Goal: Transaction & Acquisition: Purchase product/service

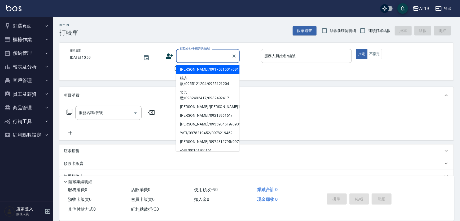
click at [184, 56] on input "顧客姓名/手機號碼/編號" at bounding box center [203, 55] width 51 height 9
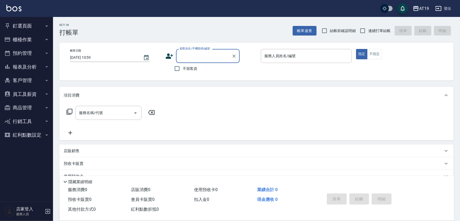
click at [194, 56] on input "顧客姓名/手機號碼/編號" at bounding box center [203, 55] width 51 height 9
type input "0983380"
drag, startPoint x: 169, startPoint y: 65, endPoint x: 174, endPoint y: 68, distance: 6.1
click at [172, 67] on div "不留客資" at bounding box center [202, 68] width 74 height 11
drag, startPoint x: 175, startPoint y: 67, endPoint x: 181, endPoint y: 66, distance: 6.5
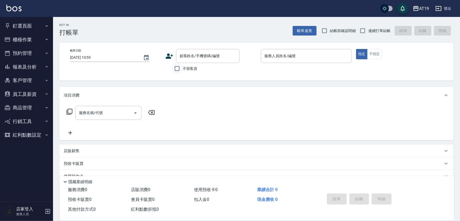
click at [176, 67] on input "不留客資" at bounding box center [177, 68] width 11 height 11
checkbox input "true"
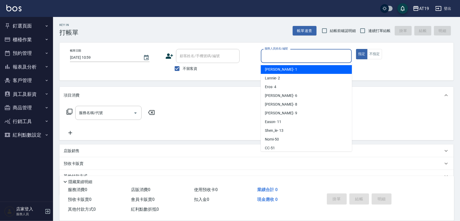
drag, startPoint x: 266, startPoint y: 54, endPoint x: 269, endPoint y: 61, distance: 8.1
click at [267, 54] on input "服務人員姓名/編號" at bounding box center [306, 55] width 86 height 9
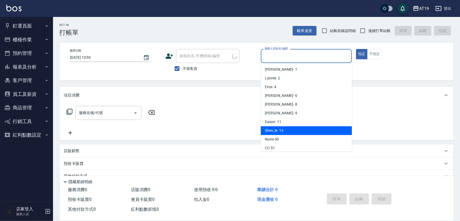
click at [282, 130] on span "Shen_le - 13" at bounding box center [274, 131] width 18 height 6
type input "Shen_le- 13"
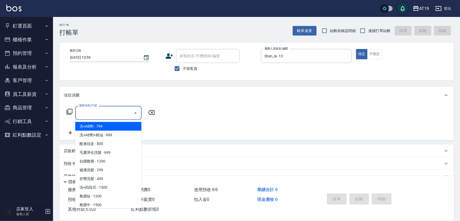
click at [94, 115] on input "服務名稱/代號" at bounding box center [105, 112] width 54 height 9
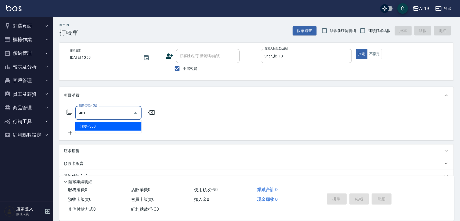
click at [93, 128] on span "剪髮 - 300" at bounding box center [108, 126] width 66 height 9
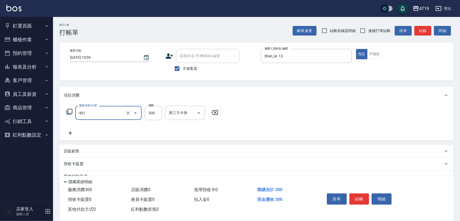
type input "剪髮(401)"
drag, startPoint x: 72, startPoint y: 132, endPoint x: 85, endPoint y: 135, distance: 12.5
click at [79, 135] on div "服務名稱/代號 剪髮(401) 服務名稱/代號 價格 300 價格 第三方卡券 第三方卡券" at bounding box center [143, 121] width 158 height 30
click at [91, 135] on div "服務名稱/代號 剪髮(401) 服務名稱/代號 價格 300 價格 第三方卡券 第三方卡券" at bounding box center [143, 121] width 158 height 30
click at [71, 135] on icon at bounding box center [70, 133] width 13 height 6
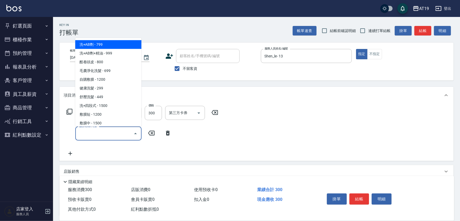
drag, startPoint x: 71, startPoint y: 135, endPoint x: 78, endPoint y: 134, distance: 7.7
click at [78, 134] on input "服務名稱/代號" at bounding box center [105, 133] width 54 height 9
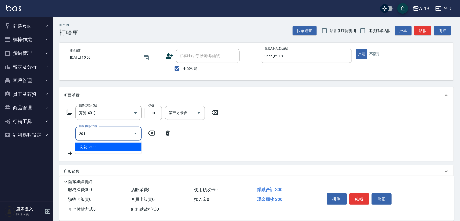
drag, startPoint x: 100, startPoint y: 145, endPoint x: 106, endPoint y: 145, distance: 6.4
click at [100, 145] on span "洗髮 - 300" at bounding box center [108, 147] width 66 height 9
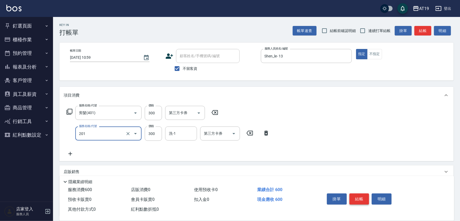
type input "洗髮(201)"
click at [358, 199] on button "結帳" at bounding box center [359, 199] width 20 height 11
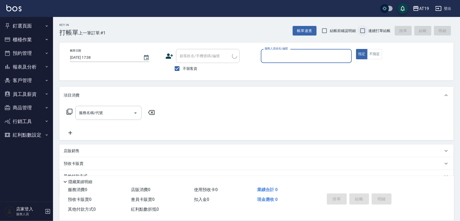
click at [360, 27] on input "連續打單結帳" at bounding box center [362, 30] width 11 height 11
checkbox input "true"
click at [176, 68] on input "不留客資" at bounding box center [177, 68] width 11 height 11
checkbox input "false"
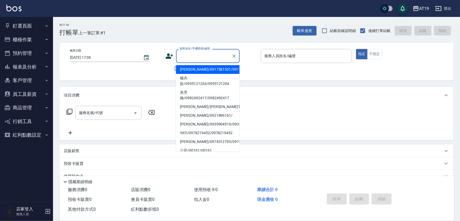
click at [183, 56] on input "顧客姓名/手機號碼/編號" at bounding box center [203, 55] width 51 height 9
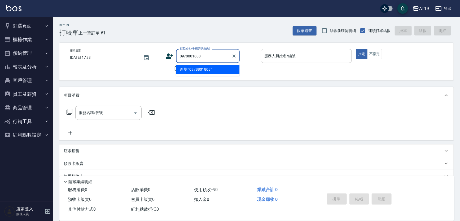
drag, startPoint x: 202, startPoint y: 56, endPoint x: 178, endPoint y: 56, distance: 23.9
click at [178, 56] on input "0978801808" at bounding box center [203, 55] width 51 height 9
type input "0978801808"
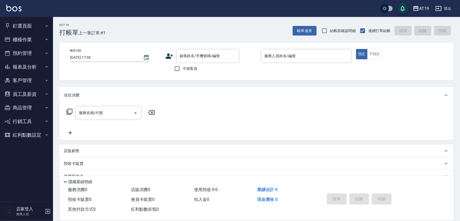
click at [169, 56] on icon at bounding box center [169, 56] width 8 height 8
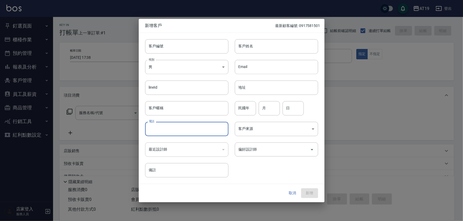
click at [193, 129] on input "電話" at bounding box center [186, 129] width 83 height 14
paste input "0978801808"
type input "0978801808"
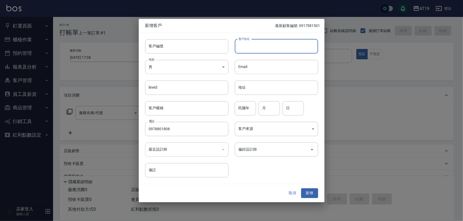
click at [249, 48] on input "客戶姓名" at bounding box center [276, 46] width 83 height 14
type input "魏廷如"
click at [254, 149] on input "偏好設計師" at bounding box center [272, 149] width 71 height 9
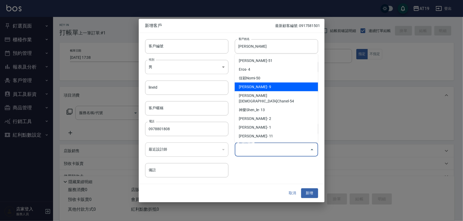
click at [270, 89] on li "潔西Jessie- 9" at bounding box center [276, 87] width 83 height 9
type input "潔西Jessie"
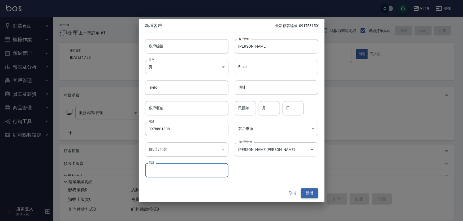
click at [305, 193] on button "新增" at bounding box center [309, 194] width 17 height 10
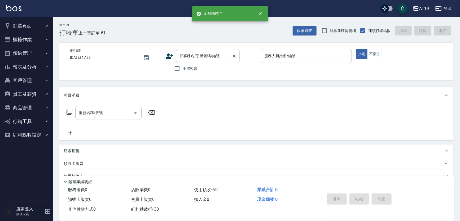
click at [202, 57] on input "顧客姓名/手機號碼/編號" at bounding box center [203, 55] width 51 height 9
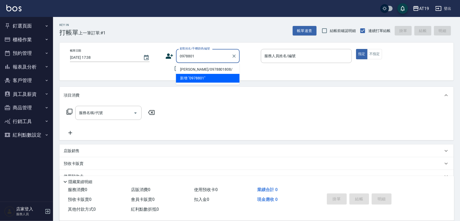
click at [204, 67] on li "魏廷如/0978801808/" at bounding box center [208, 69] width 64 height 9
type input "魏廷如/0978801808/"
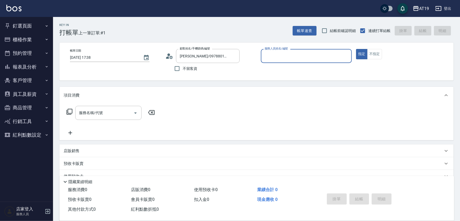
type input "Jessie- 9"
click at [132, 116] on div at bounding box center [135, 113] width 8 height 14
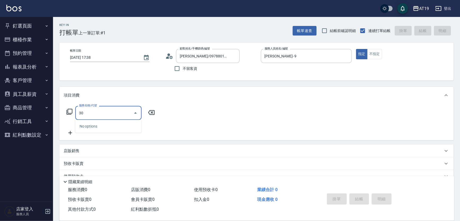
type input "301"
click at [126, 122] on span "燙髮 - 1500" at bounding box center [108, 126] width 66 height 9
type input "150"
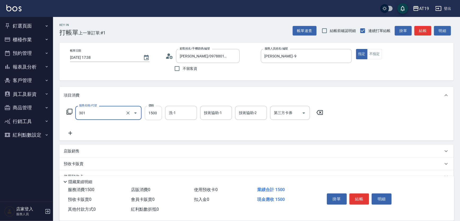
type input "燙髮(301)"
type input "1"
type input "0"
type input "188"
type input "10"
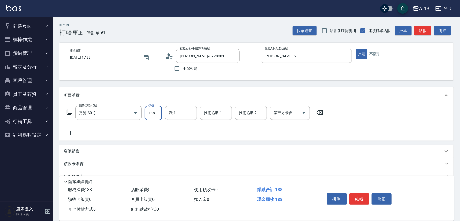
type input "1880"
type input "180"
drag, startPoint x: 175, startPoint y: 118, endPoint x: 177, endPoint y: 116, distance: 3.2
click at [177, 116] on div "洗-1" at bounding box center [181, 113] width 32 height 14
type input "1880"
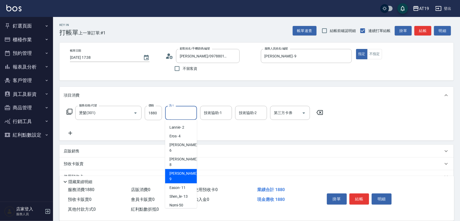
scroll to position [20, 0]
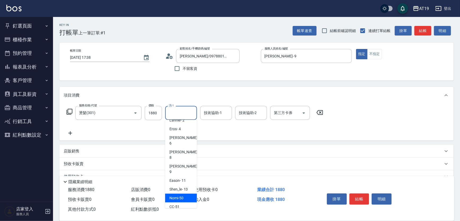
drag, startPoint x: 187, startPoint y: 173, endPoint x: 192, endPoint y: 159, distance: 14.5
click at [190, 166] on ul "Linda - 1 Lannie - 2 Eros - 4 Julie - 6 Mika - 8 Jessie - 9 Eason - 11 Shen_le …" at bounding box center [181, 164] width 32 height 89
drag, startPoint x: 188, startPoint y: 178, endPoint x: 195, endPoint y: 153, distance: 25.4
click at [189, 194] on div "Nomi -50" at bounding box center [181, 198] width 32 height 9
type input "Nomi-50"
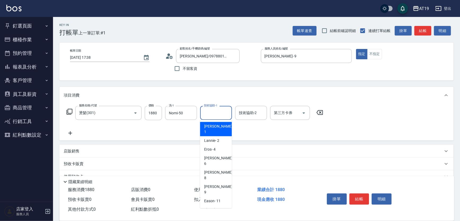
drag, startPoint x: 212, startPoint y: 111, endPoint x: 212, endPoint y: 139, distance: 28.1
click at [212, 112] on input "技術協助-1" at bounding box center [216, 112] width 27 height 9
click at [214, 216] on span "Nomi -50" at bounding box center [211, 219] width 14 height 6
type input "Nomi-50"
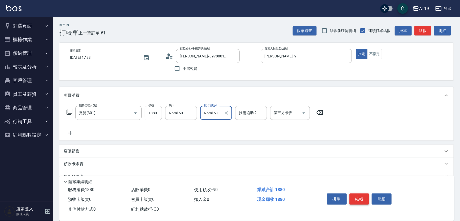
click at [355, 199] on button "結帳" at bounding box center [359, 199] width 20 height 11
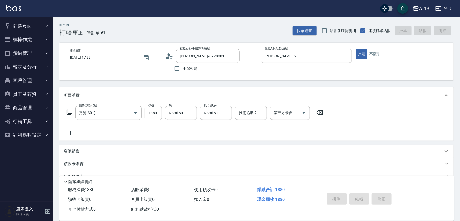
type input "2025/08/11 17:40"
type input "0"
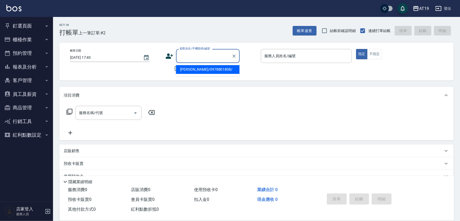
click at [196, 56] on input "顧客姓名/手機號碼/編號" at bounding box center [203, 55] width 51 height 9
click at [200, 57] on input "顧客姓名/手機號碼/編號" at bounding box center [203, 55] width 51 height 9
click at [184, 69] on li "邱任鴻/0987905627/" at bounding box center [208, 69] width 64 height 9
type input "邱任鴻/0987905627/"
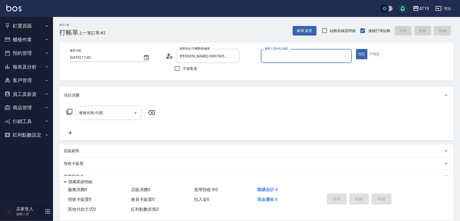
type input "Lannie- 2"
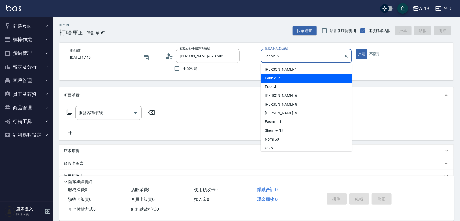
drag, startPoint x: 265, startPoint y: 60, endPoint x: 179, endPoint y: 83, distance: 89.6
click at [265, 60] on input "Lannie- 2" at bounding box center [302, 55] width 78 height 9
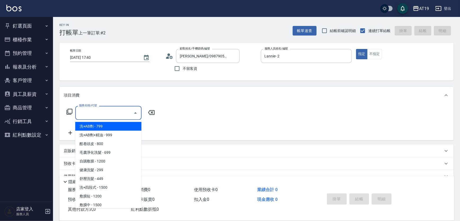
click at [124, 111] on input "服務名稱/代號" at bounding box center [105, 112] width 54 height 9
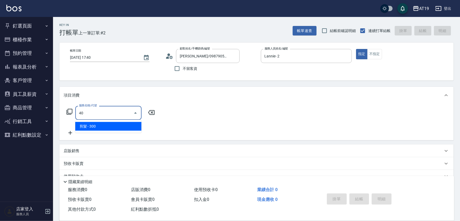
type input "401"
click at [121, 131] on ul "剪髮 - 300" at bounding box center [108, 126] width 66 height 13
click at [100, 129] on span "剪髮 - 300" at bounding box center [108, 126] width 66 height 9
type input "30"
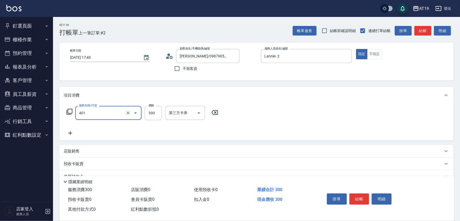
type input "剪髮(401)"
drag, startPoint x: 68, startPoint y: 136, endPoint x: 73, endPoint y: 136, distance: 4.2
click at [73, 136] on icon at bounding box center [70, 133] width 13 height 6
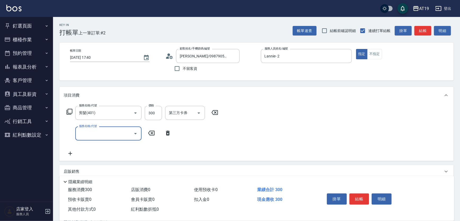
click at [78, 136] on input "服務名稱/代號" at bounding box center [105, 133] width 54 height 9
type input "201"
drag, startPoint x: 90, startPoint y: 145, endPoint x: 93, endPoint y: 142, distance: 3.6
click at [89, 145] on span "洗髮 - 300" at bounding box center [108, 147] width 66 height 9
type input "60"
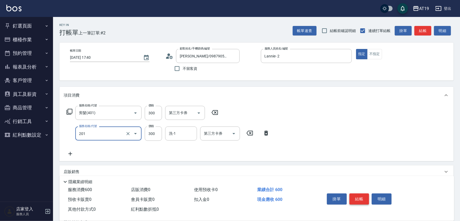
type input "洗髮(201)"
click at [359, 199] on button "結帳" at bounding box center [359, 199] width 20 height 11
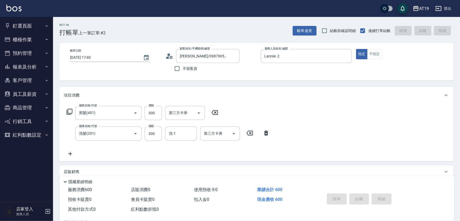
type input "2025/08/11 17:41"
type input "0"
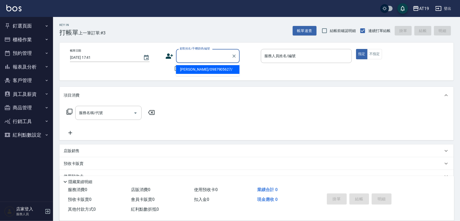
click at [182, 60] on input "顧客姓名/手機號碼/編號" at bounding box center [203, 55] width 51 height 9
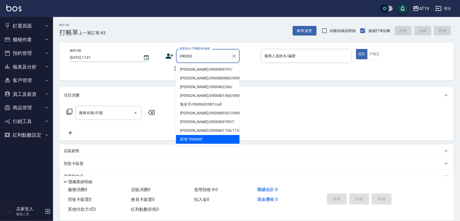
click at [193, 70] on li "陳柏豪/0900609797/" at bounding box center [208, 69] width 64 height 9
type input "陳柏豪/0900609797/"
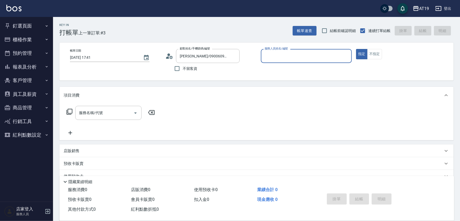
type input "Linda- 1"
click at [120, 115] on input "服務名稱/代號" at bounding box center [105, 112] width 54 height 9
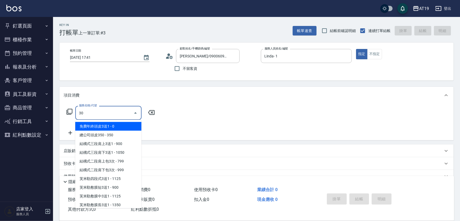
type input "301"
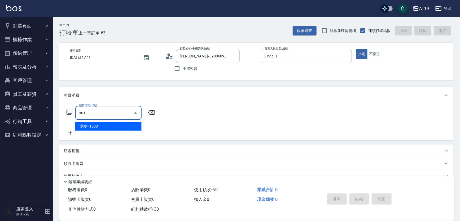
drag, startPoint x: 118, startPoint y: 129, endPoint x: 132, endPoint y: 132, distance: 13.5
click at [119, 129] on span "燙髮 - 1500" at bounding box center [108, 126] width 66 height 9
type input "150"
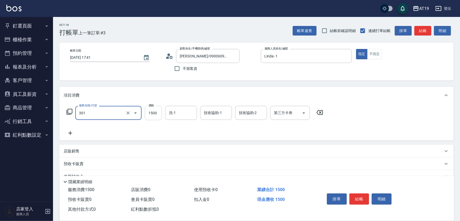
type input "燙髮(301)"
click at [148, 116] on input "1500" at bounding box center [153, 113] width 17 height 14
type input "0"
type input "250"
type input "20"
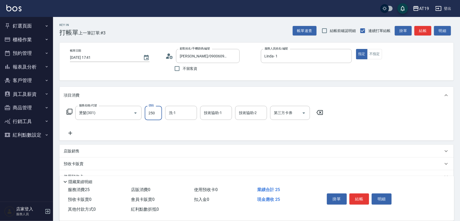
type input "2500"
type input "250"
type input "2500"
click at [367, 195] on button "結帳" at bounding box center [359, 199] width 20 height 11
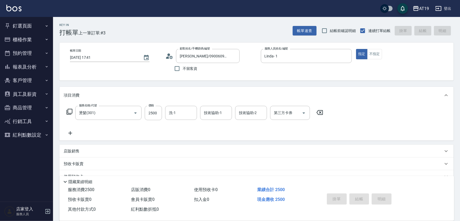
type input "2025/08/11 17:42"
type input "0"
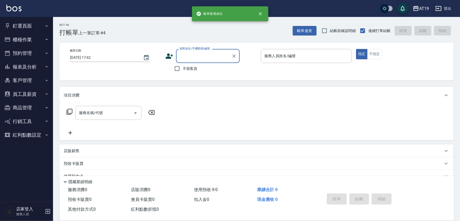
click at [201, 56] on input "顧客姓名/手機號碼/編號" at bounding box center [203, 55] width 51 height 9
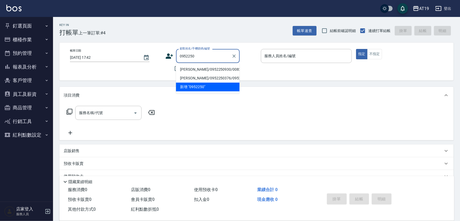
click at [207, 70] on li "謝忠憲/0952250930/00822" at bounding box center [208, 69] width 64 height 9
type input "謝忠憲/0952250930/00822"
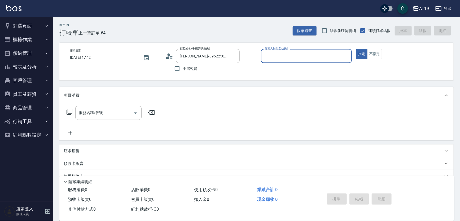
type input "Lannie- 2"
click at [112, 108] on div "服務名稱/代號" at bounding box center [108, 113] width 66 height 14
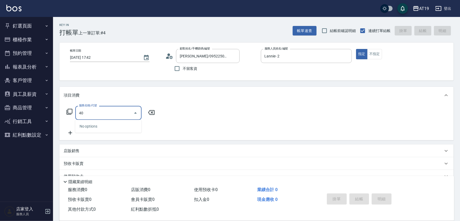
type input "401"
click at [113, 124] on span "剪髮 - 300" at bounding box center [108, 126] width 66 height 9
type input "30"
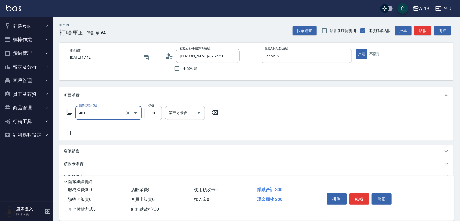
type input "剪髮(401)"
click at [72, 133] on icon at bounding box center [70, 133] width 13 height 6
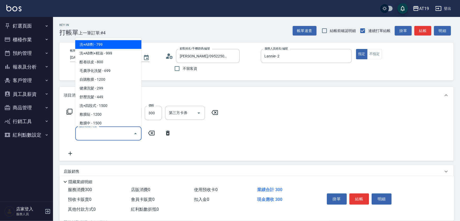
click at [81, 134] on input "服務名稱/代號" at bounding box center [105, 133] width 54 height 9
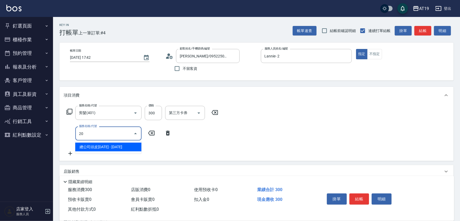
type input "201"
click at [92, 146] on span "洗髮 - 300" at bounding box center [108, 147] width 66 height 9
type input "60"
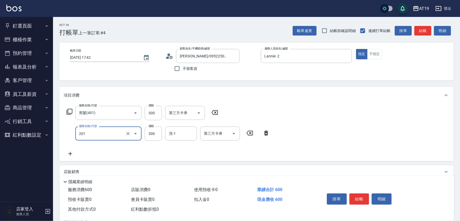
type input "洗髮(201)"
drag, startPoint x: 358, startPoint y: 205, endPoint x: 360, endPoint y: 201, distance: 4.2
click at [360, 203] on div "掛單 結帳 明細" at bounding box center [359, 200] width 69 height 17
click at [360, 200] on button "結帳" at bounding box center [359, 199] width 20 height 11
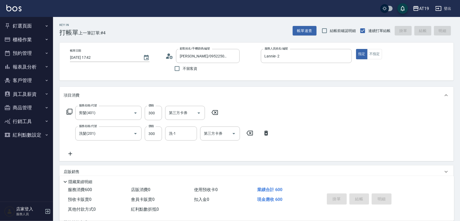
type input "0"
